Goal: Transaction & Acquisition: Purchase product/service

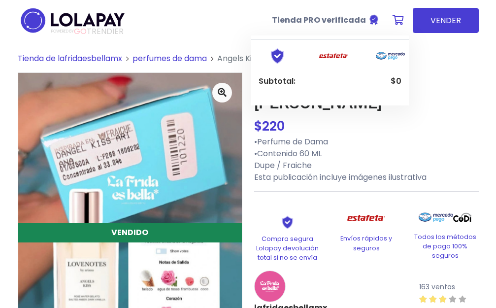
click at [398, 56] on img at bounding box center [390, 56] width 45 height 16
click at [338, 56] on img at bounding box center [333, 56] width 45 height 16
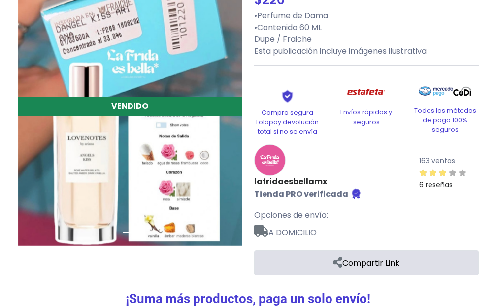
scroll to position [148, 0]
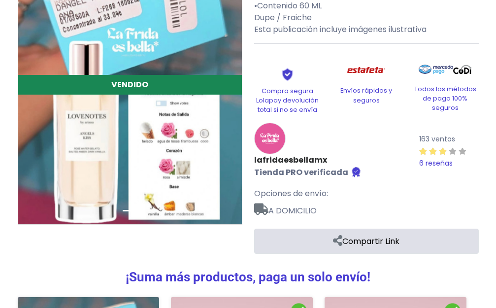
click at [430, 158] on small "6 reseñas" at bounding box center [435, 163] width 33 height 10
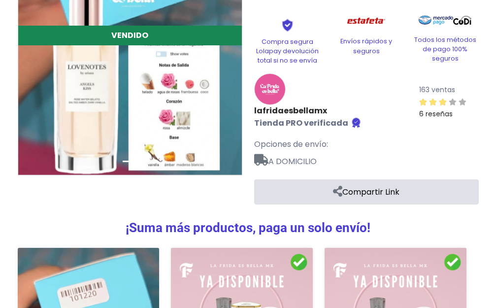
click at [291, 150] on span "A DOMICILIO" at bounding box center [366, 158] width 224 height 17
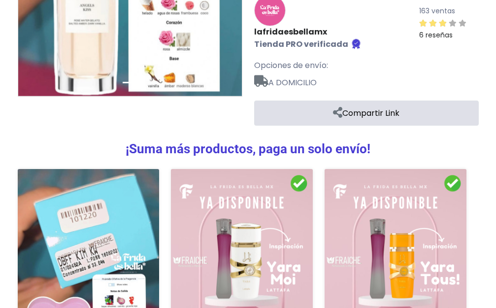
scroll to position [233, 0]
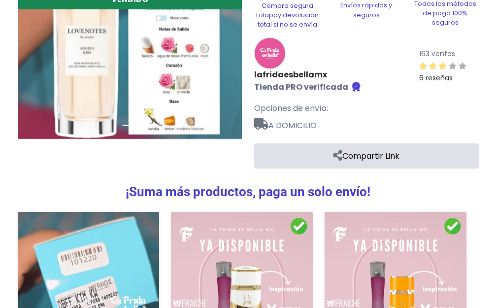
click at [301, 212] on img at bounding box center [242, 310] width 142 height 196
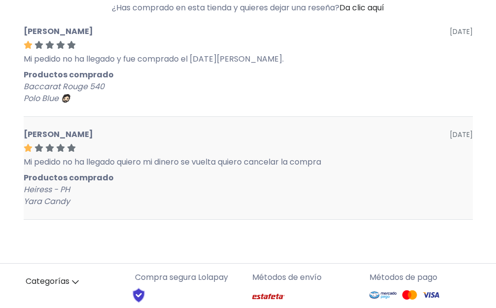
scroll to position [148, 0]
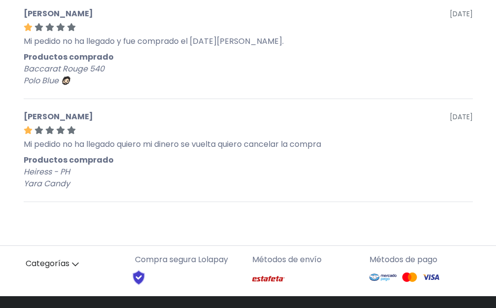
click at [292, 259] on p "Métodos de envío" at bounding box center [306, 259] width 109 height 12
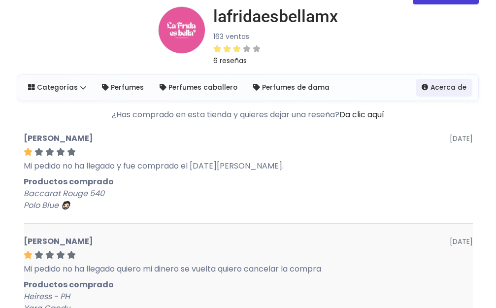
scroll to position [0, 0]
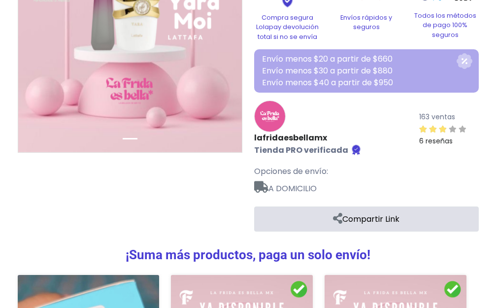
scroll to position [246, 0]
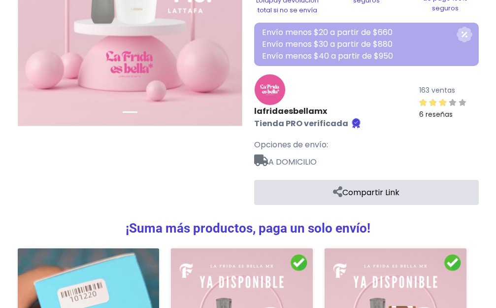
click at [299, 151] on span "A DOMICILIO" at bounding box center [366, 159] width 224 height 17
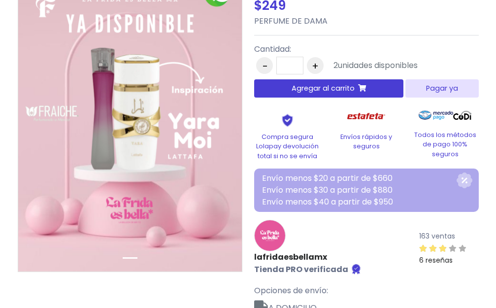
scroll to position [98, 0]
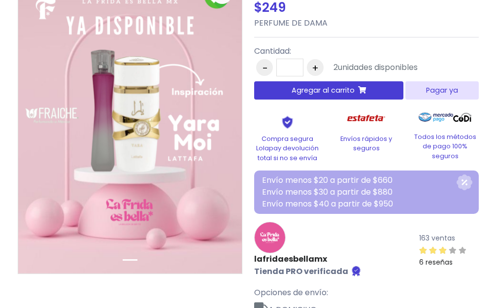
click at [347, 94] on span "Agregar al carrito" at bounding box center [322, 90] width 63 height 10
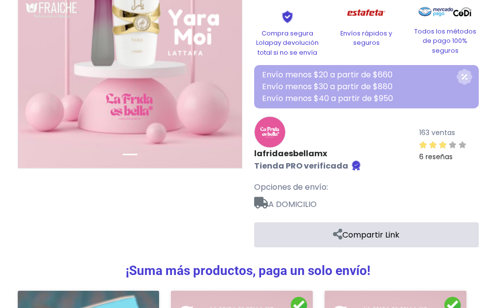
scroll to position [100, 0]
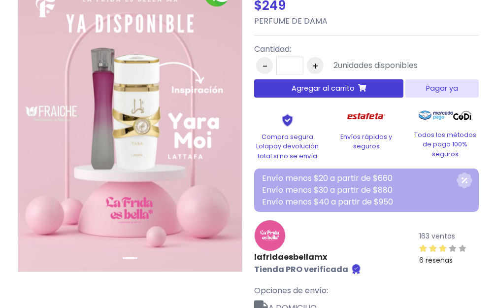
click at [447, 90] on button "Pagar ya" at bounding box center [441, 88] width 73 height 18
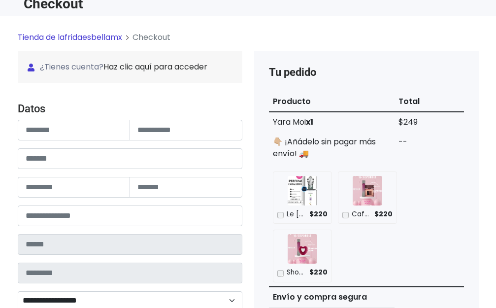
scroll to position [98, 0]
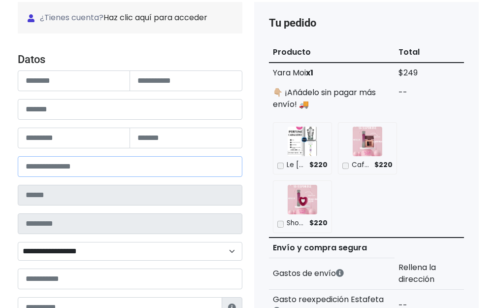
click at [84, 166] on input "number" at bounding box center [130, 166] width 224 height 21
type input "*****"
type input "******"
type input "**********"
select select
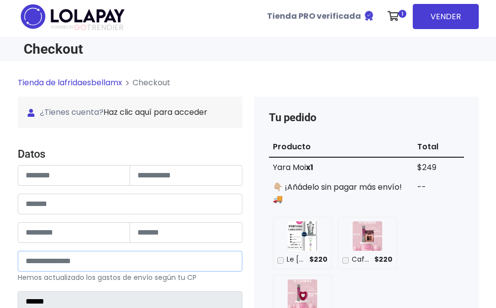
scroll to position [0, 0]
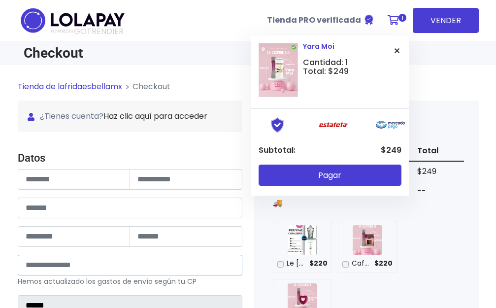
type input "*****"
click at [396, 51] on icon at bounding box center [396, 51] width 5 height 8
